Goal: Information Seeking & Learning: Find specific fact

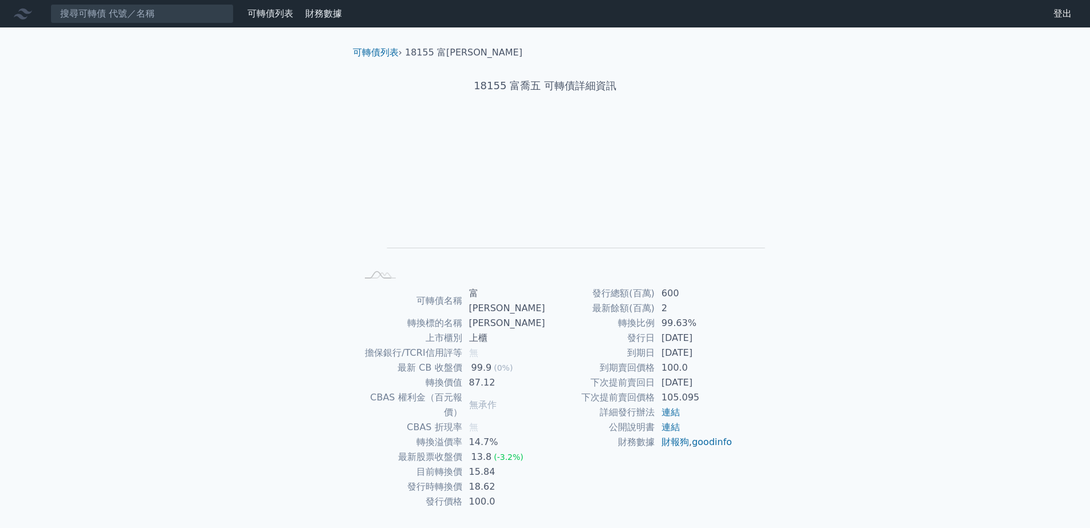
scroll to position [48, 0]
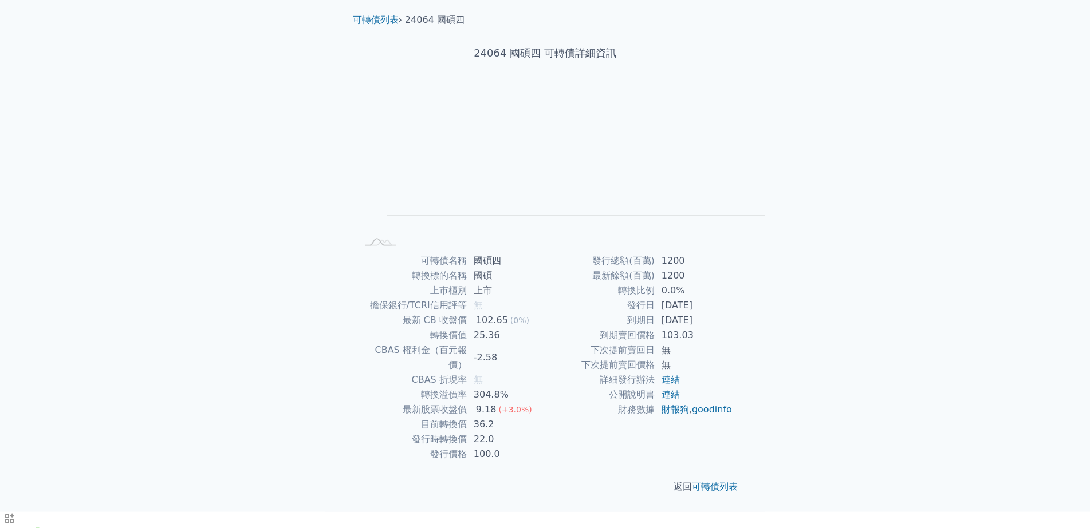
scroll to position [48, 0]
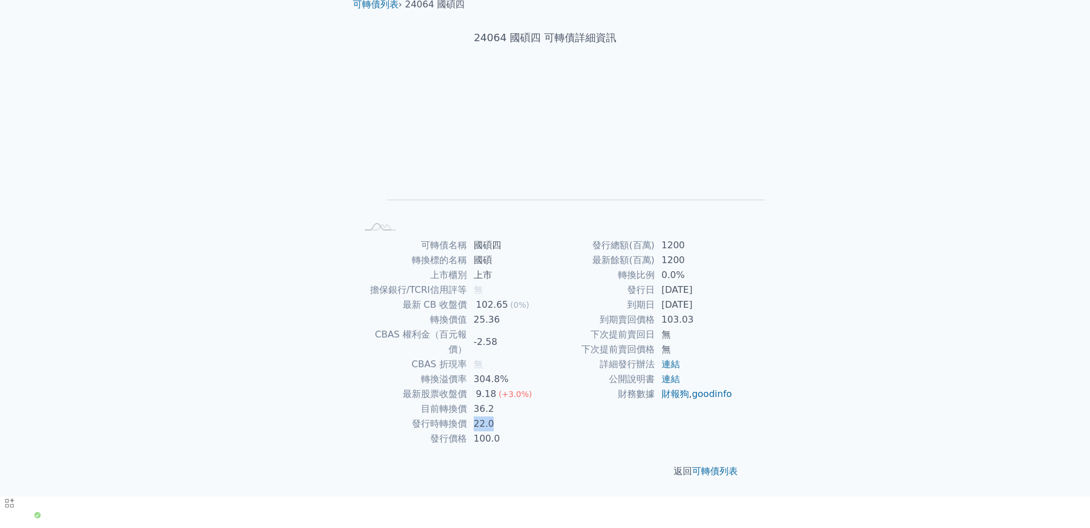
drag, startPoint x: 468, startPoint y: 447, endPoint x: 482, endPoint y: 447, distance: 14.3
click at [482, 432] on td "22.0" at bounding box center [506, 424] width 78 height 15
click at [477, 432] on td "22.0" at bounding box center [506, 424] width 78 height 15
click at [472, 432] on td "22.0" at bounding box center [506, 424] width 78 height 15
drag, startPoint x: 463, startPoint y: 447, endPoint x: 476, endPoint y: 446, distance: 13.2
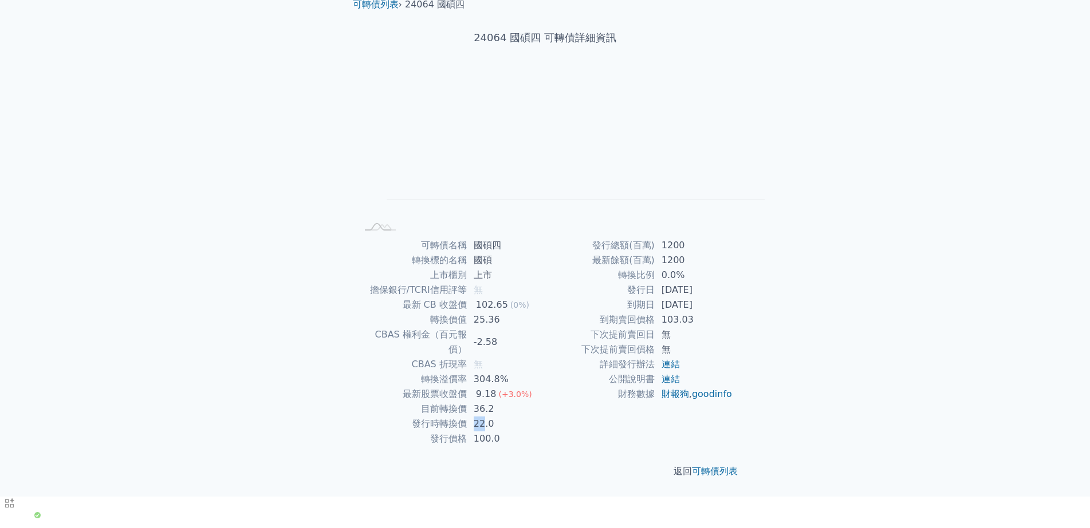
click at [476, 432] on td "22.0" at bounding box center [506, 424] width 78 height 15
copy td "22"
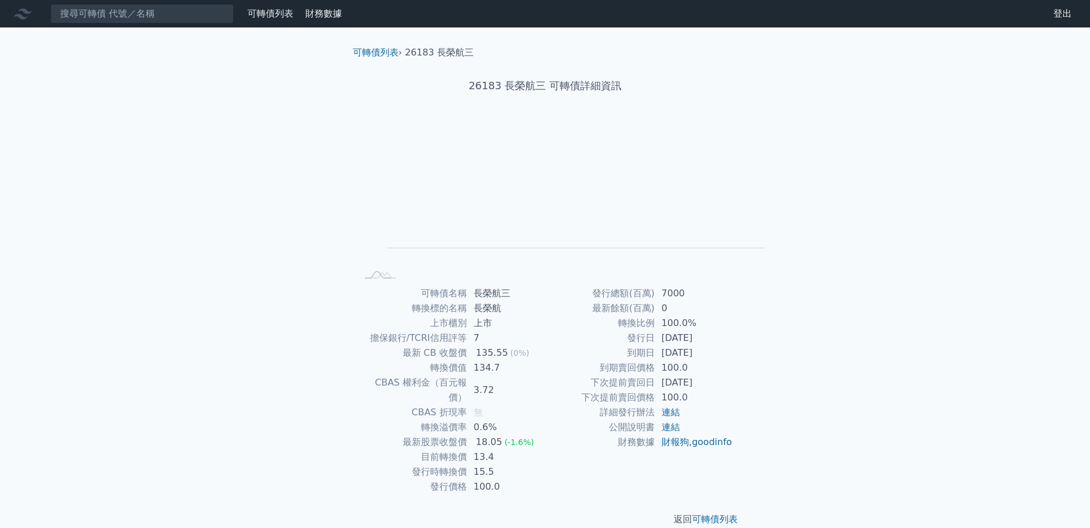
scroll to position [48, 0]
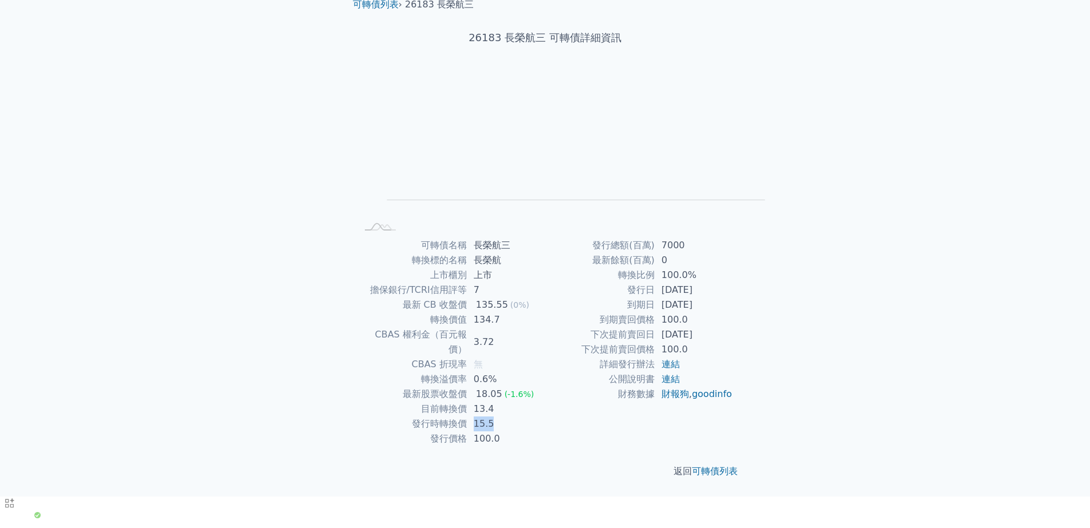
drag, startPoint x: 464, startPoint y: 443, endPoint x: 494, endPoint y: 449, distance: 30.3
click at [494, 432] on td "15.5" at bounding box center [506, 424] width 78 height 15
copy td "15.5"
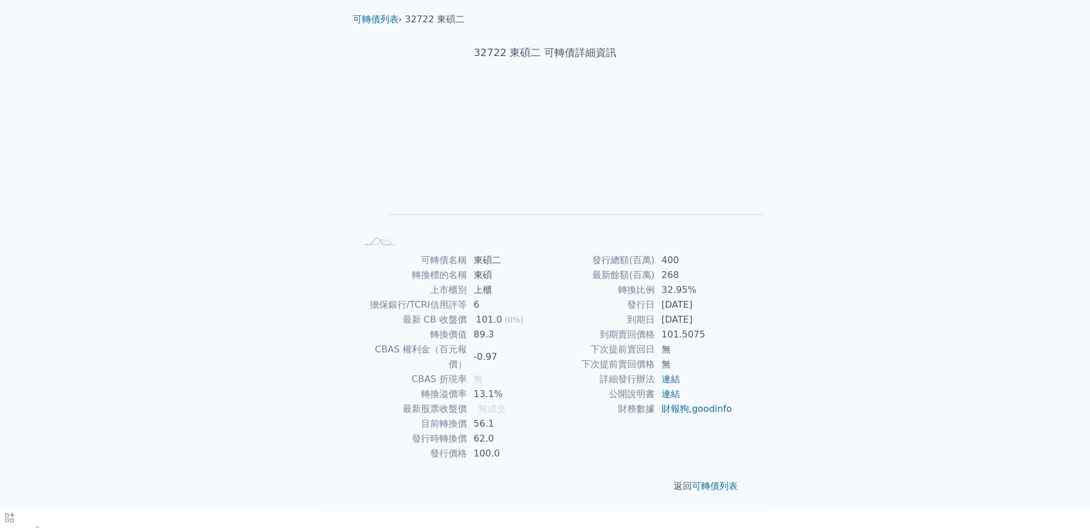
scroll to position [48, 0]
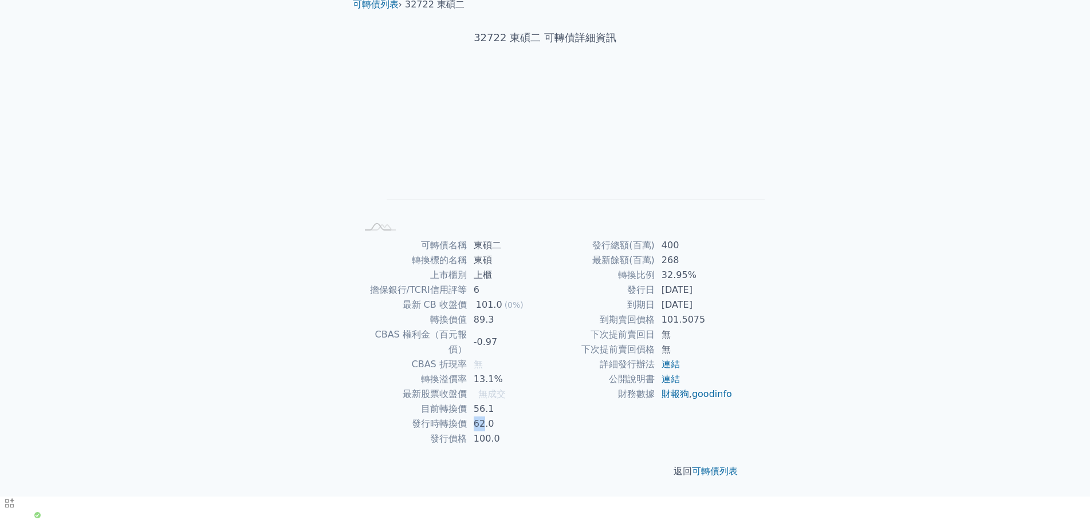
drag, startPoint x: 464, startPoint y: 444, endPoint x: 476, endPoint y: 448, distance: 12.5
click at [476, 432] on td "62.0" at bounding box center [506, 424] width 78 height 15
copy td "62"
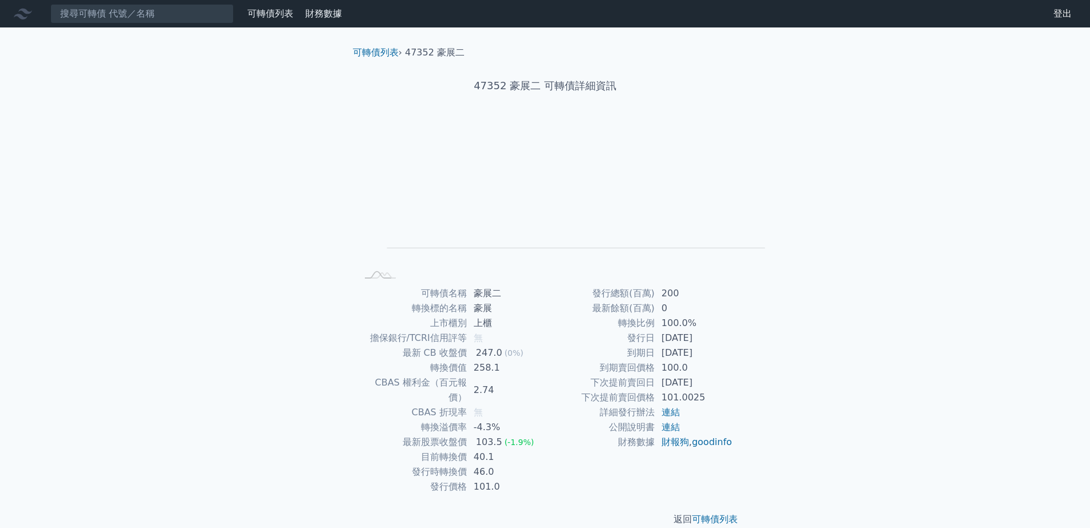
scroll to position [48, 0]
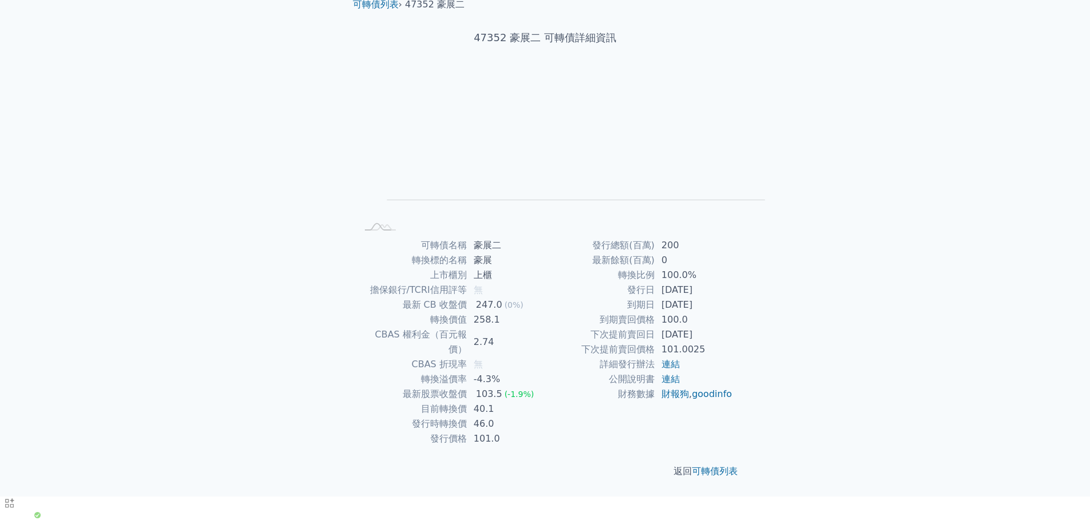
click at [467, 432] on td "46.0" at bounding box center [506, 424] width 78 height 15
copy td "46"
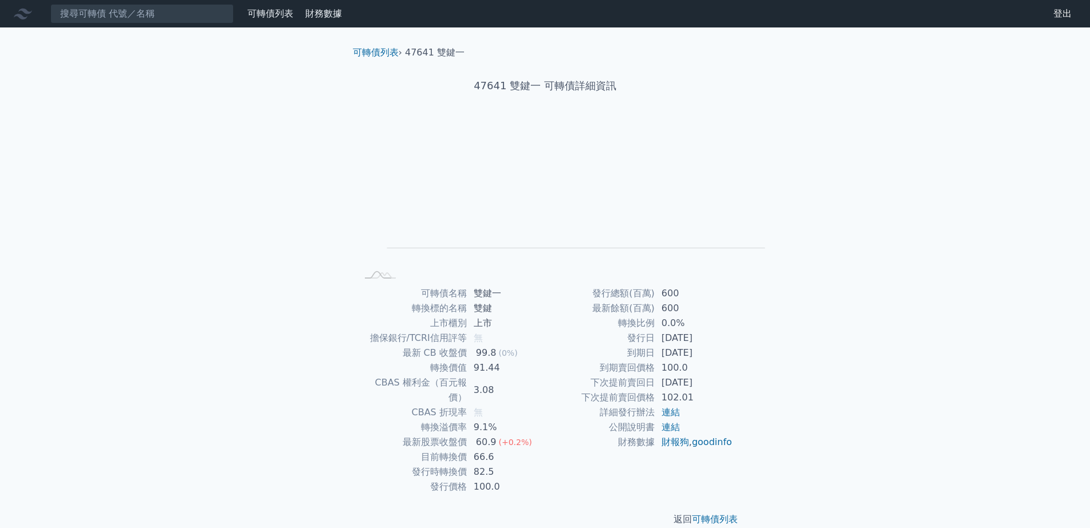
scroll to position [48, 0]
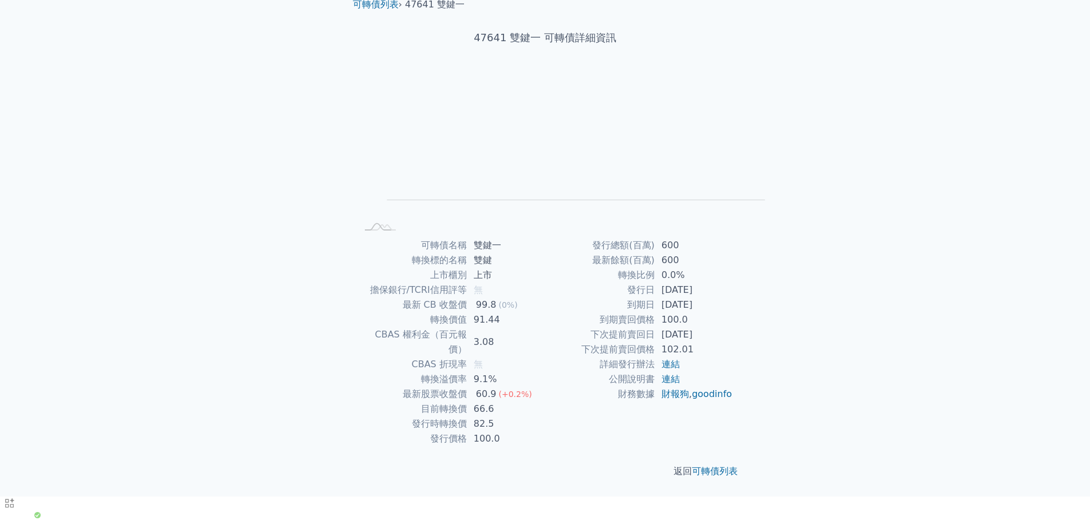
click at [467, 432] on td "82.5" at bounding box center [506, 424] width 78 height 15
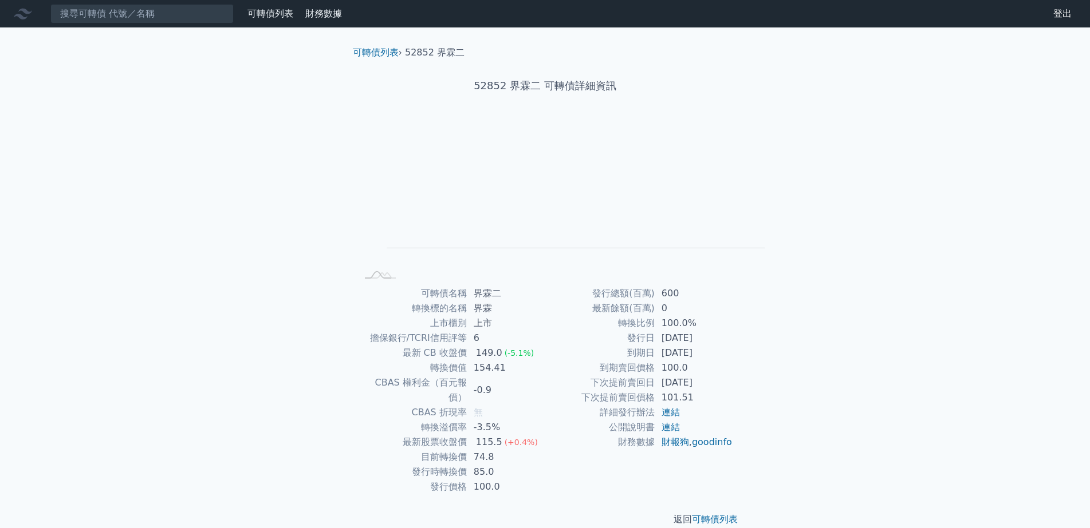
scroll to position [48, 0]
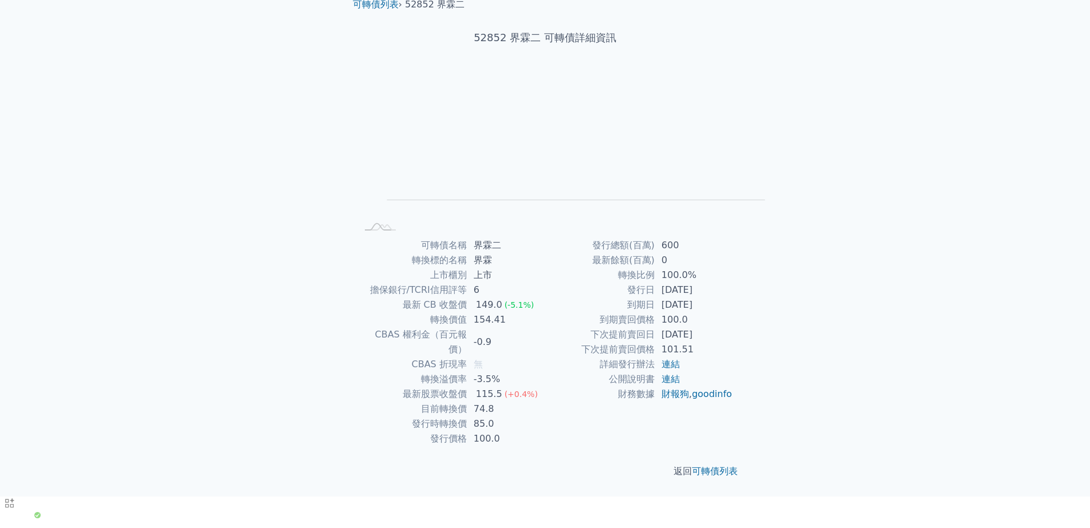
click at [469, 432] on td "85.0" at bounding box center [506, 424] width 78 height 15
copy td "85"
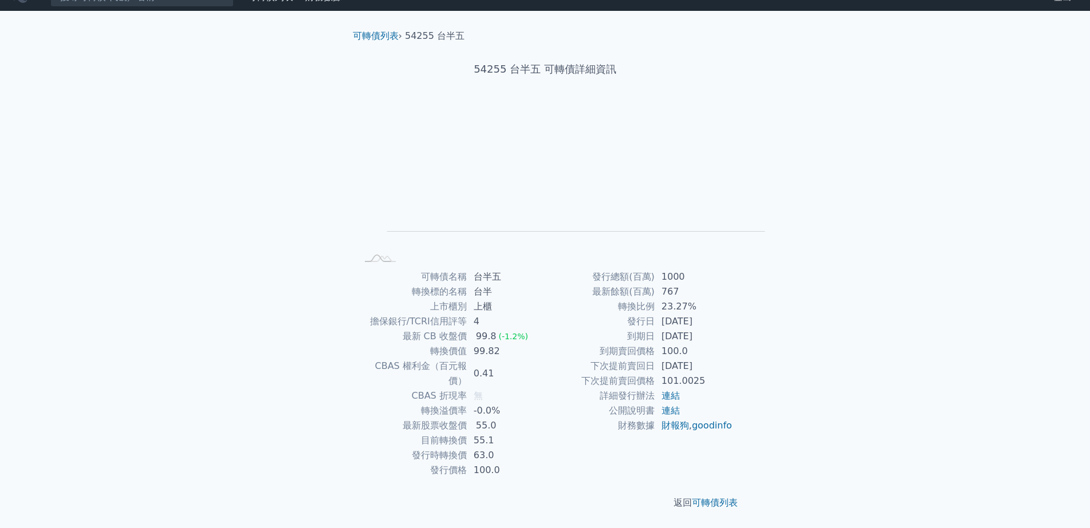
scroll to position [48, 0]
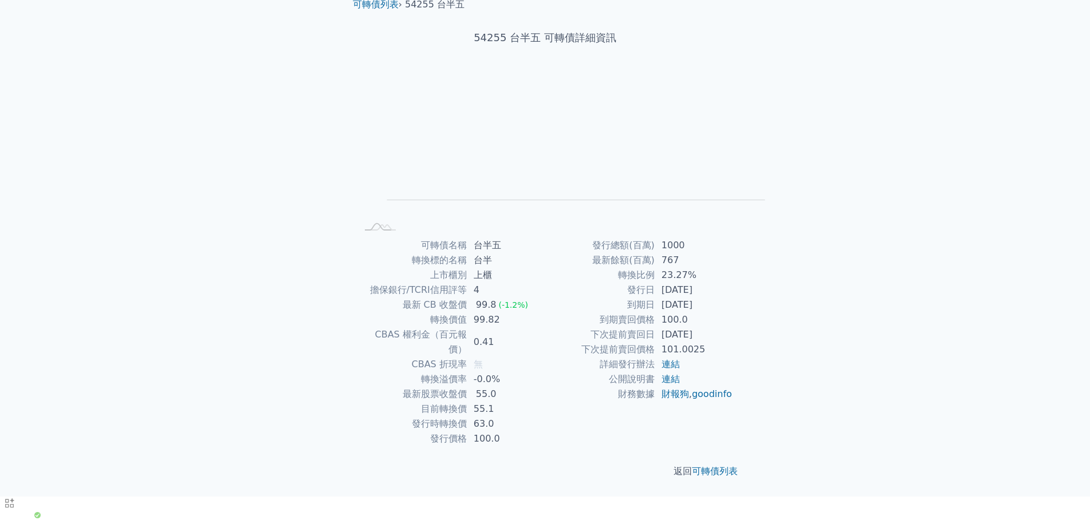
click at [468, 432] on td "63.0" at bounding box center [506, 424] width 78 height 15
copy td "63"
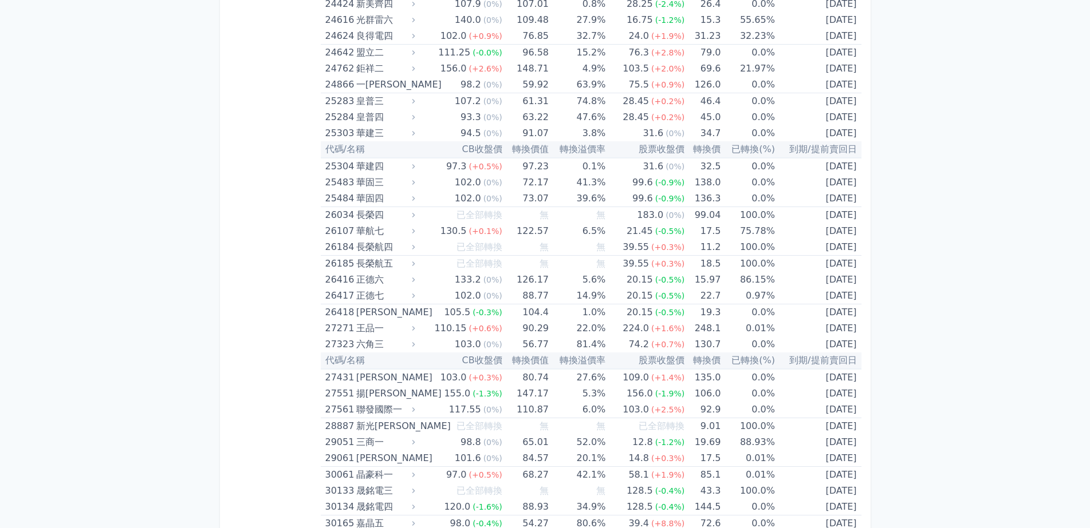
scroll to position [1222, 0]
